Goal: Information Seeking & Learning: Check status

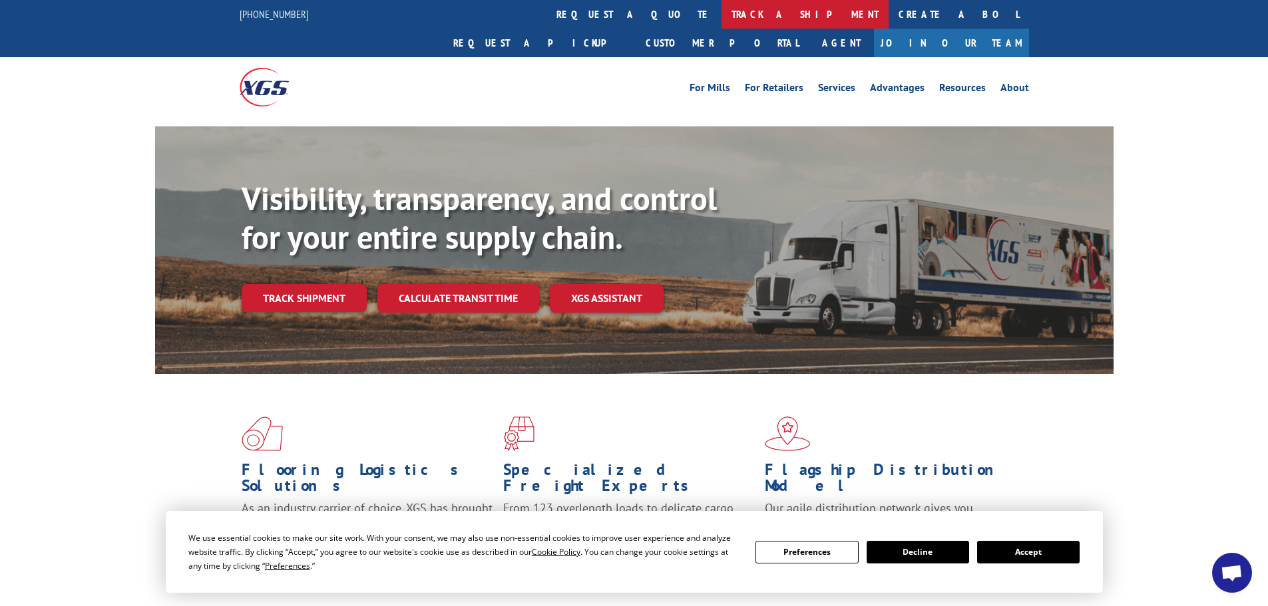
click at [721, 13] on link "track a shipment" at bounding box center [804, 14] width 167 height 29
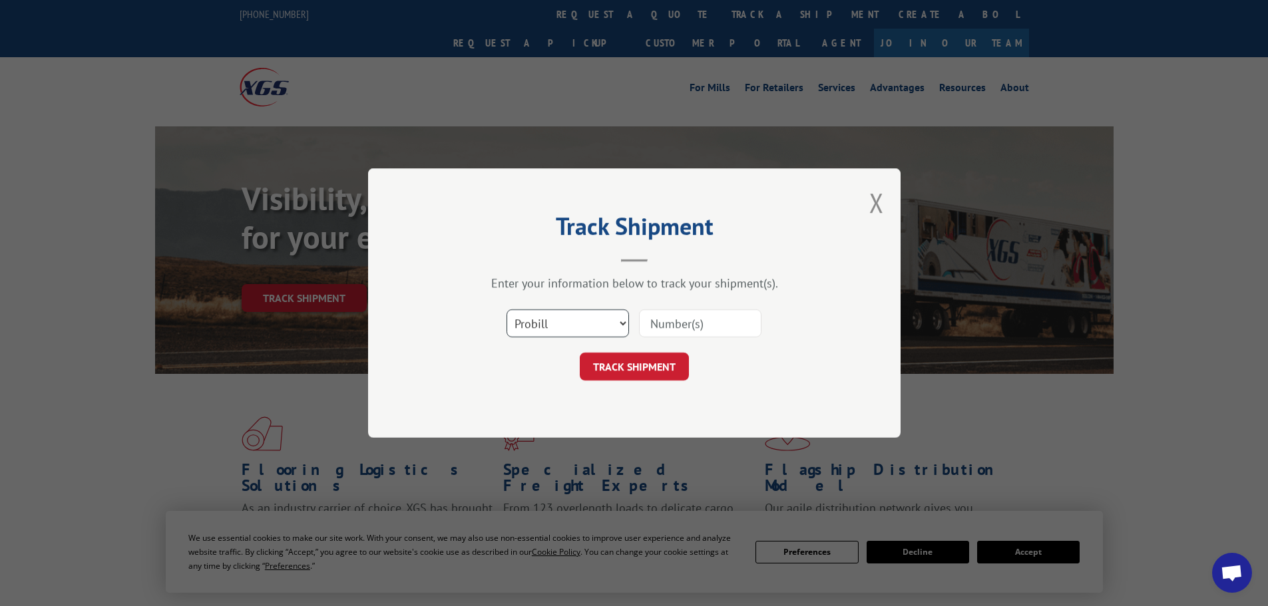
click at [565, 321] on select "Select category... Probill BOL PO" at bounding box center [567, 323] width 122 height 28
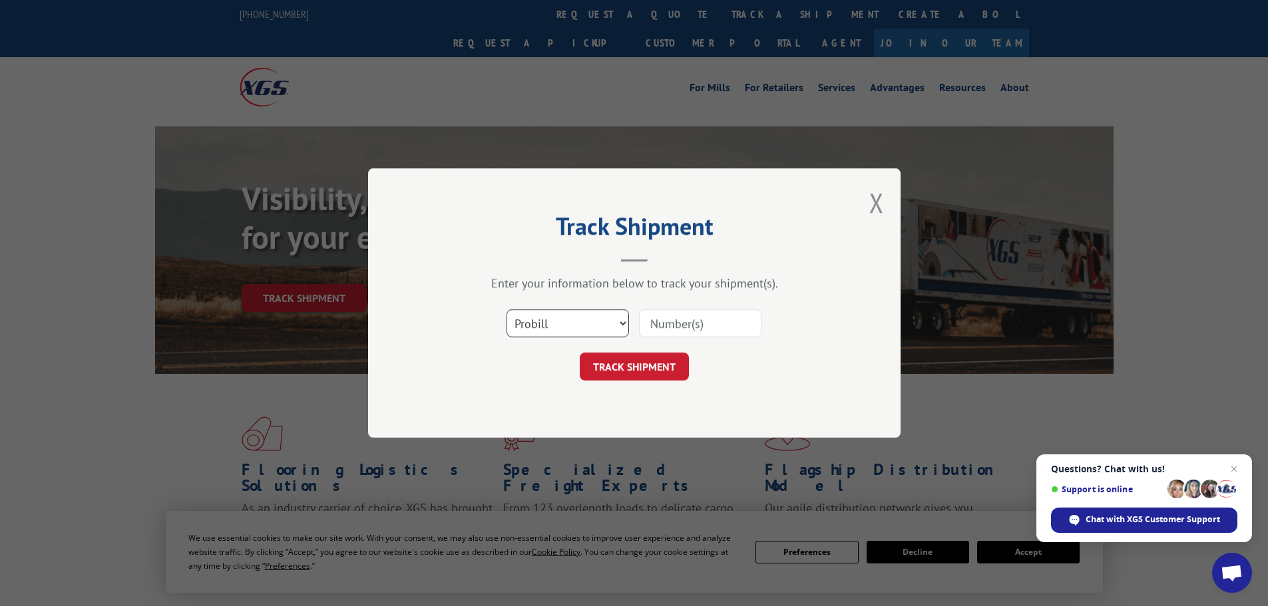
select select "bol"
click at [506, 309] on select "Select category... Probill BOL PO" at bounding box center [567, 323] width 122 height 28
click at [689, 321] on input at bounding box center [700, 323] width 122 height 28
paste input "5181706"
type input "5181706"
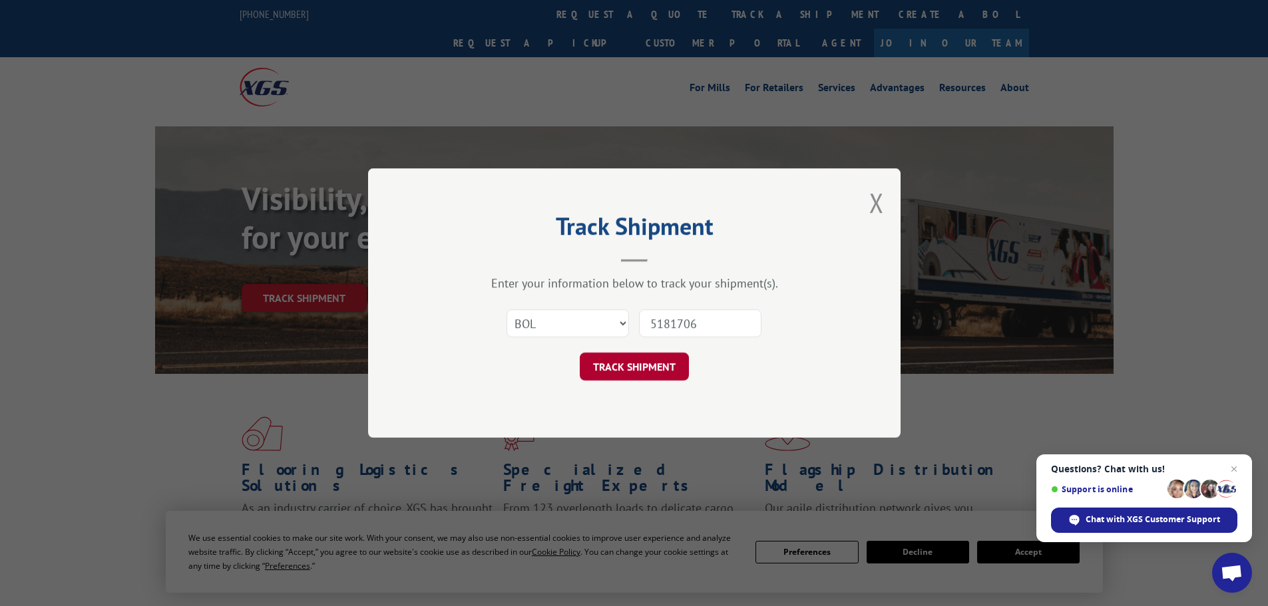
click at [638, 371] on button "TRACK SHIPMENT" at bounding box center [634, 367] width 109 height 28
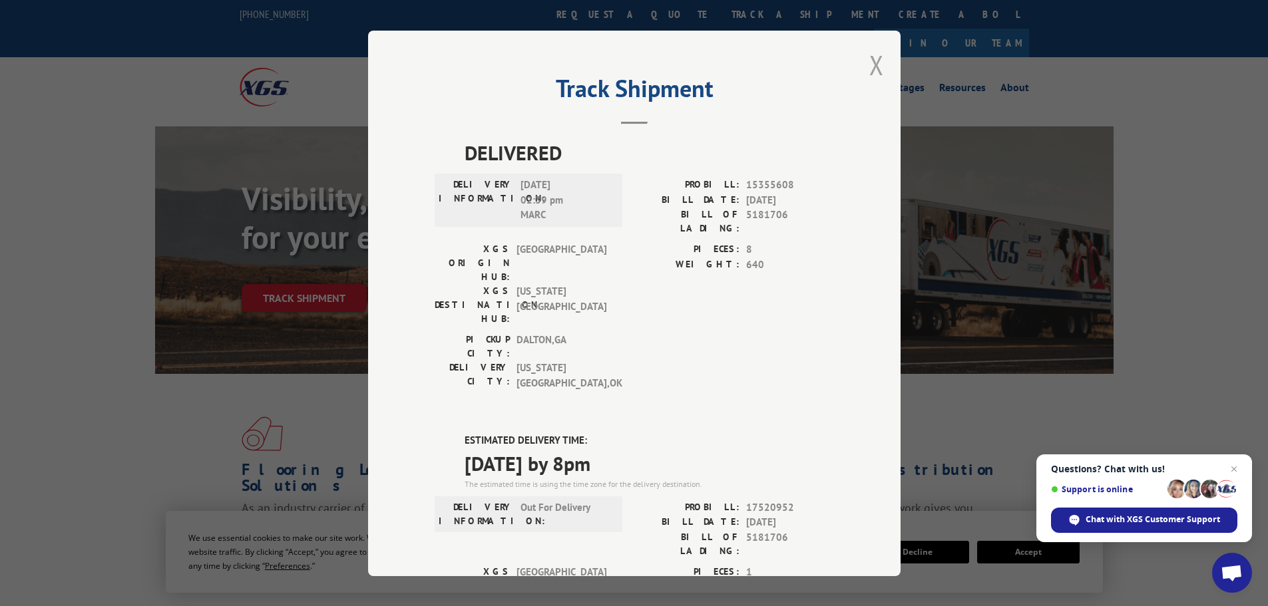
click at [871, 66] on button "Close modal" at bounding box center [876, 64] width 15 height 35
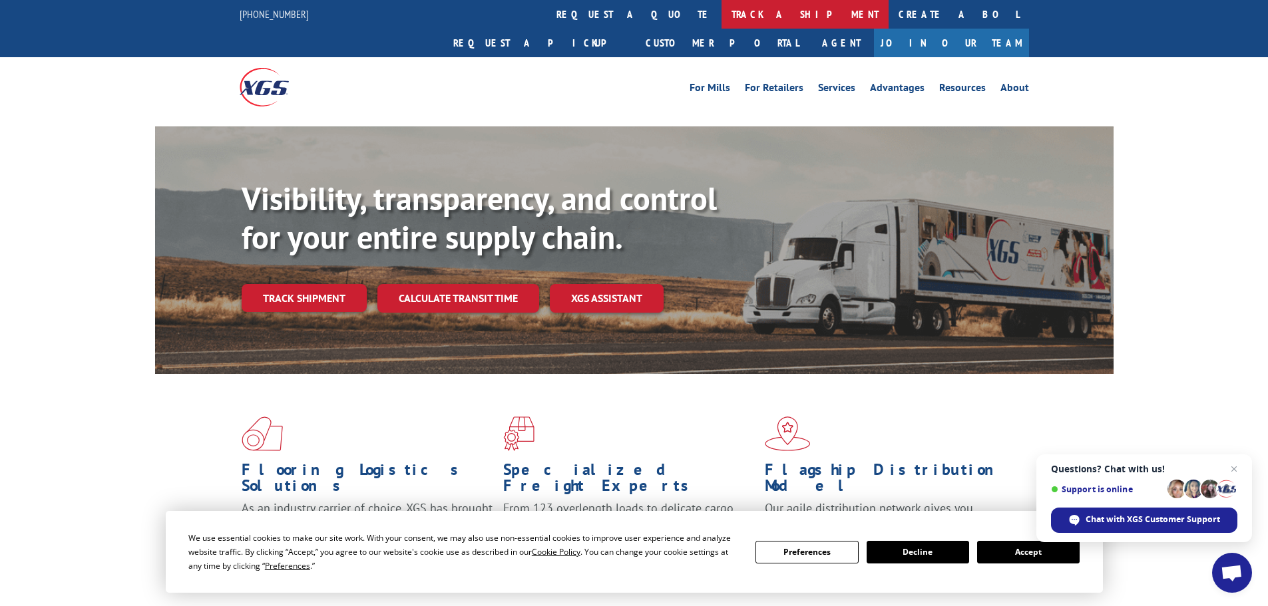
click at [721, 11] on link "track a shipment" at bounding box center [804, 14] width 167 height 29
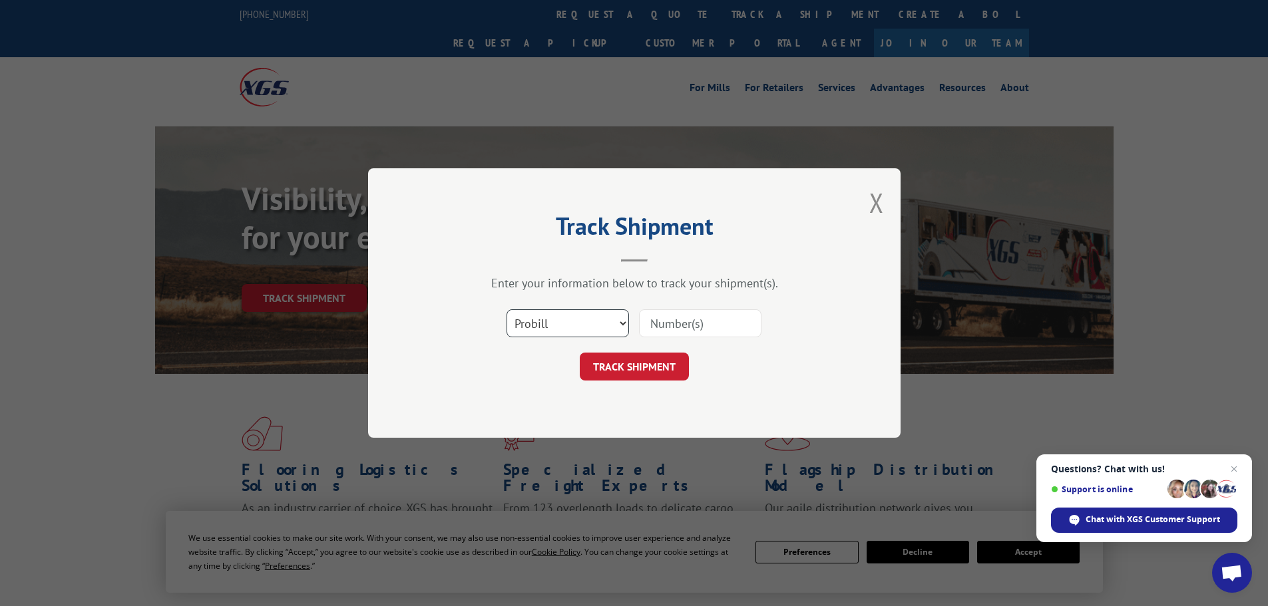
click at [568, 319] on select "Select category... Probill BOL PO" at bounding box center [567, 323] width 122 height 28
select select "bol"
click at [506, 309] on select "Select category... Probill BOL PO" at bounding box center [567, 323] width 122 height 28
click at [672, 321] on input at bounding box center [700, 323] width 122 height 28
paste input "6008410"
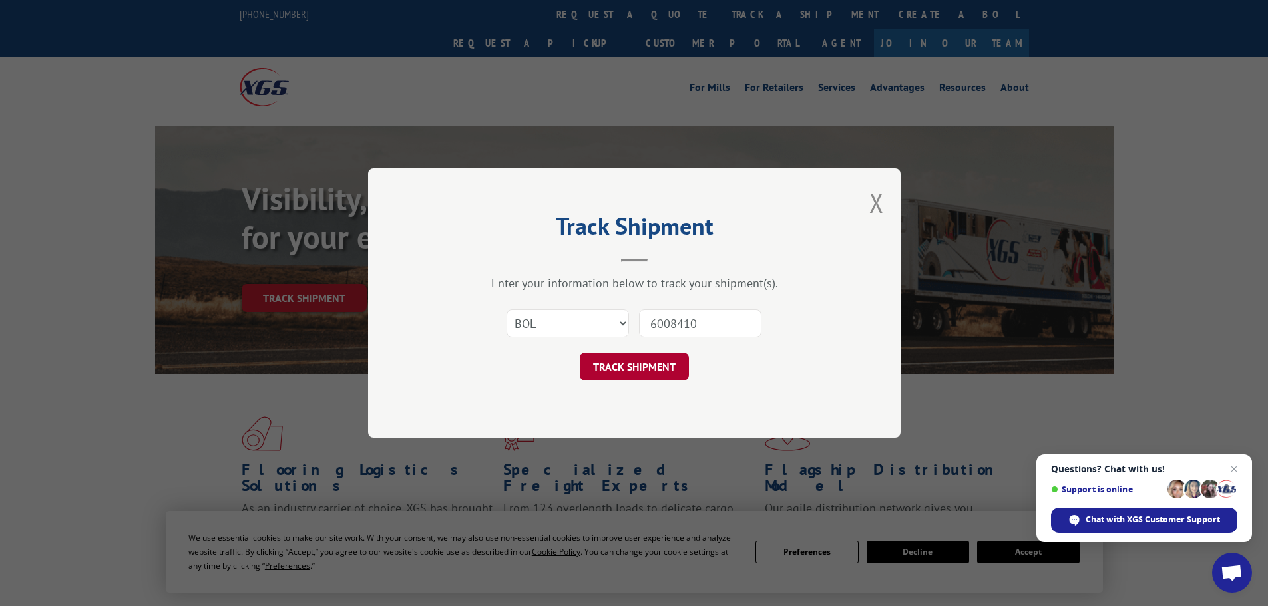
type input "6008410"
click at [648, 366] on button "TRACK SHIPMENT" at bounding box center [634, 367] width 109 height 28
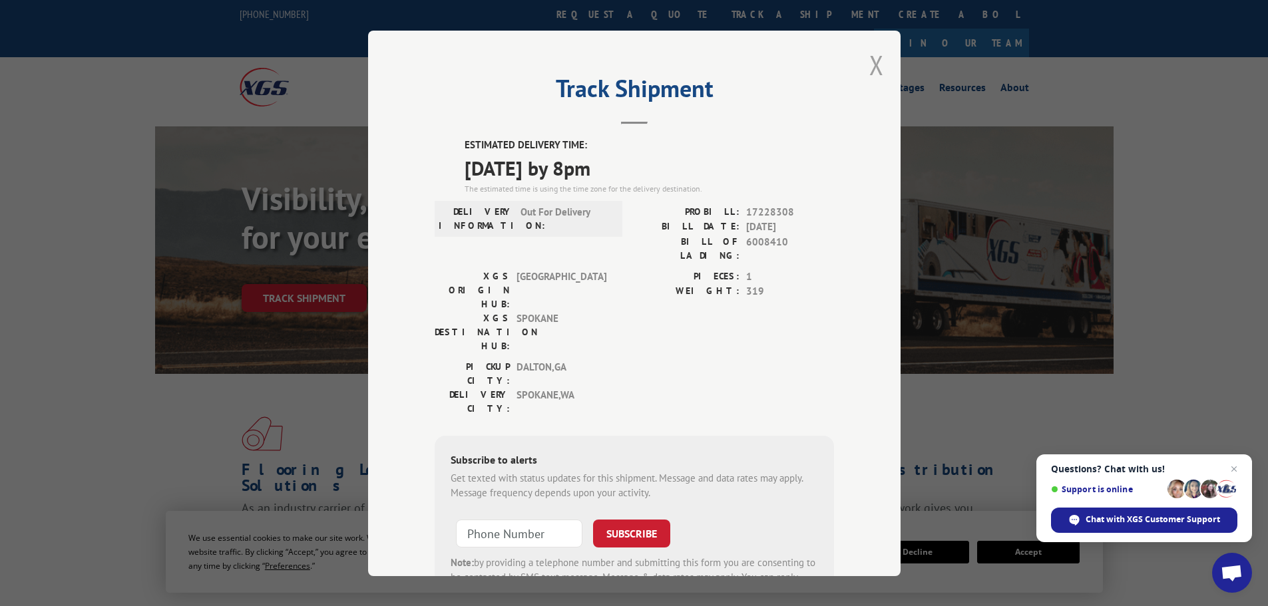
click at [873, 71] on button "Close modal" at bounding box center [876, 64] width 15 height 35
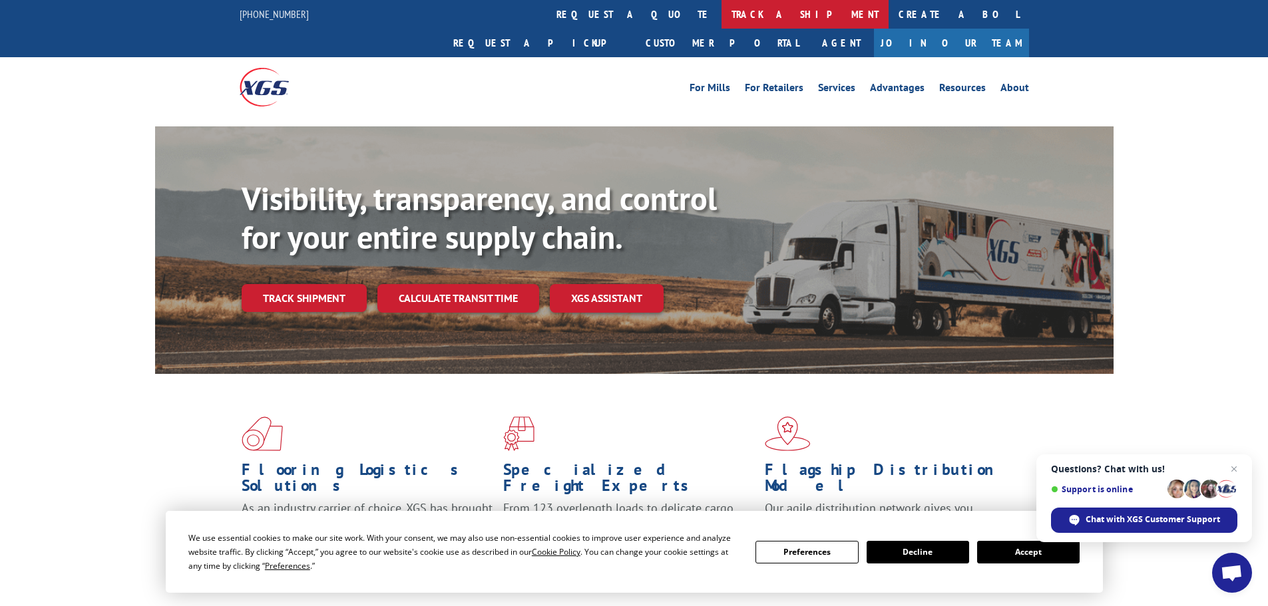
click at [721, 11] on link "track a shipment" at bounding box center [804, 14] width 167 height 29
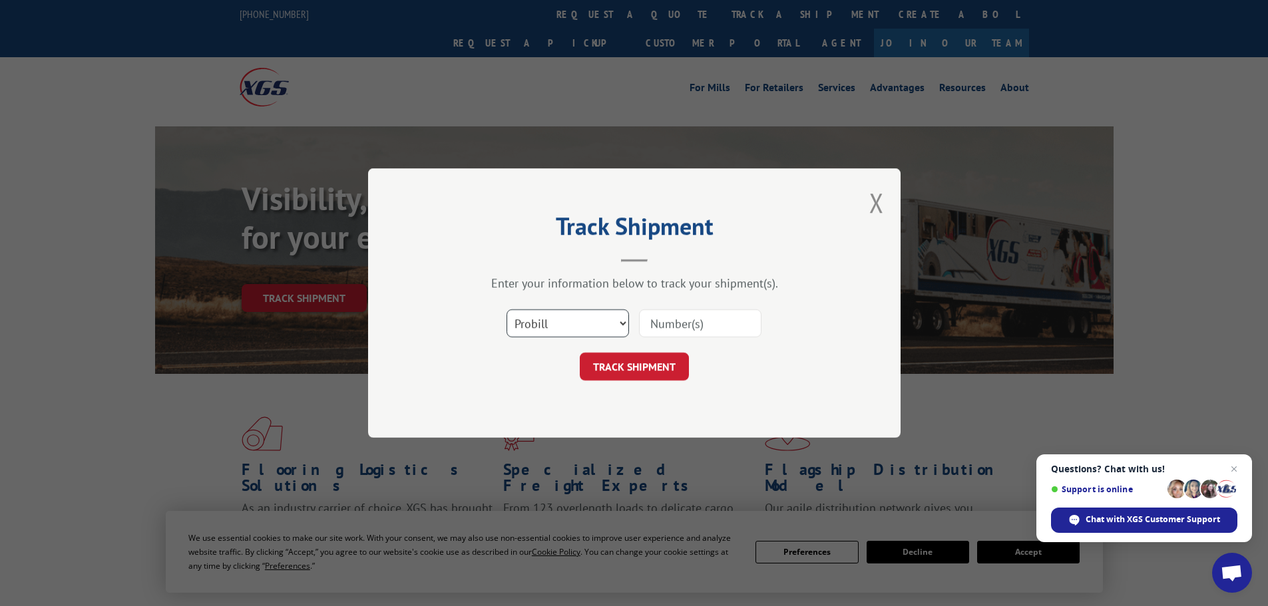
click at [562, 319] on select "Select category... Probill BOL PO" at bounding box center [567, 323] width 122 height 28
select select "bol"
click at [506, 309] on select "Select category... Probill BOL PO" at bounding box center [567, 323] width 122 height 28
click at [693, 326] on input at bounding box center [700, 323] width 122 height 28
paste input "5148031"
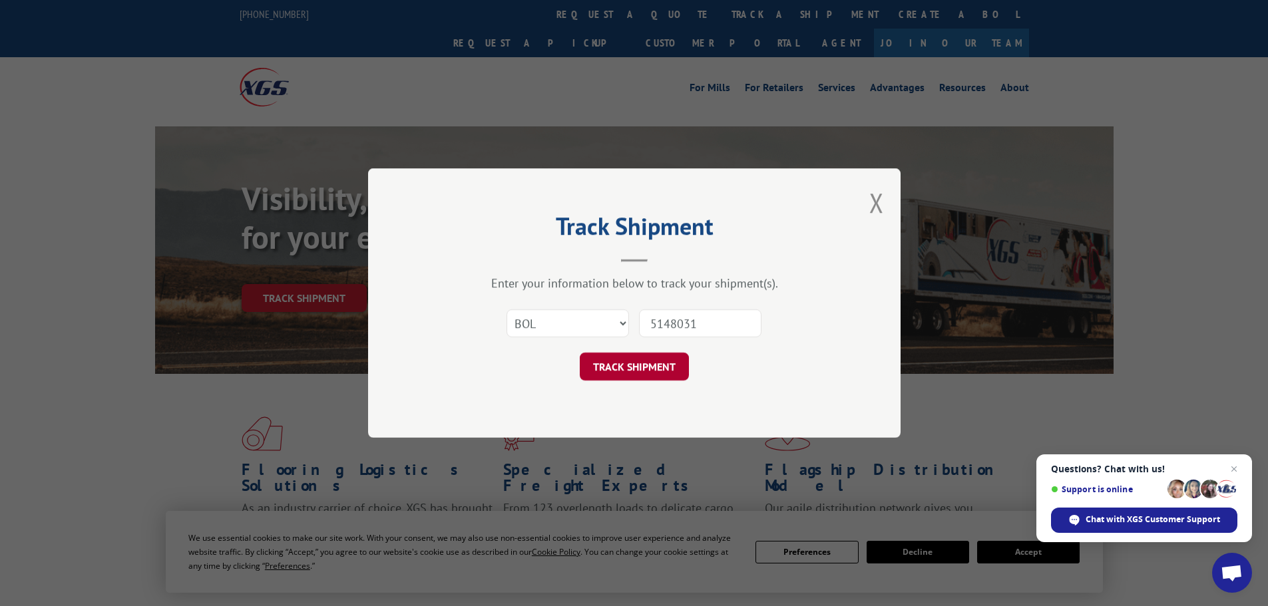
type input "5148031"
click at [634, 372] on button "TRACK SHIPMENT" at bounding box center [634, 367] width 109 height 28
